Goal: Check status: Check status

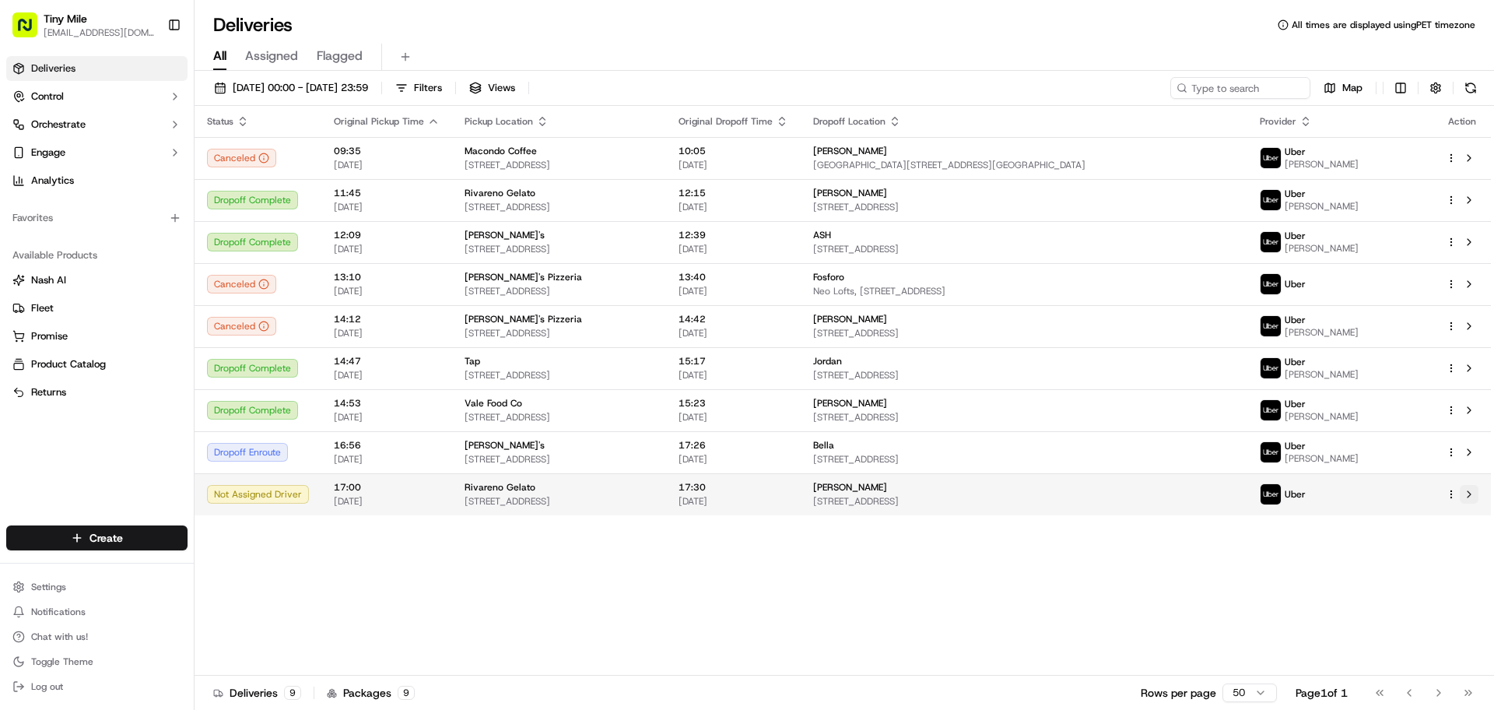
click at [1474, 500] on button at bounding box center [1469, 494] width 19 height 19
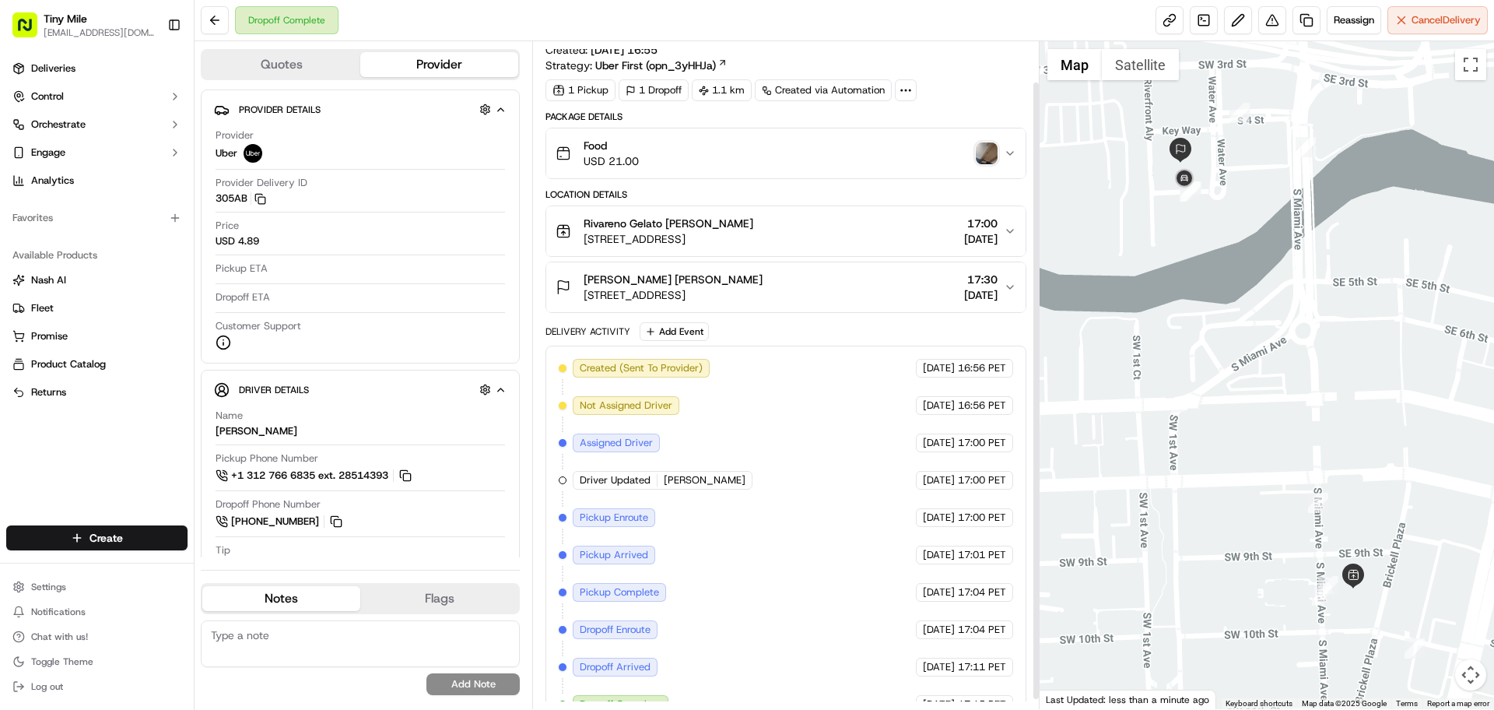
scroll to position [54, 0]
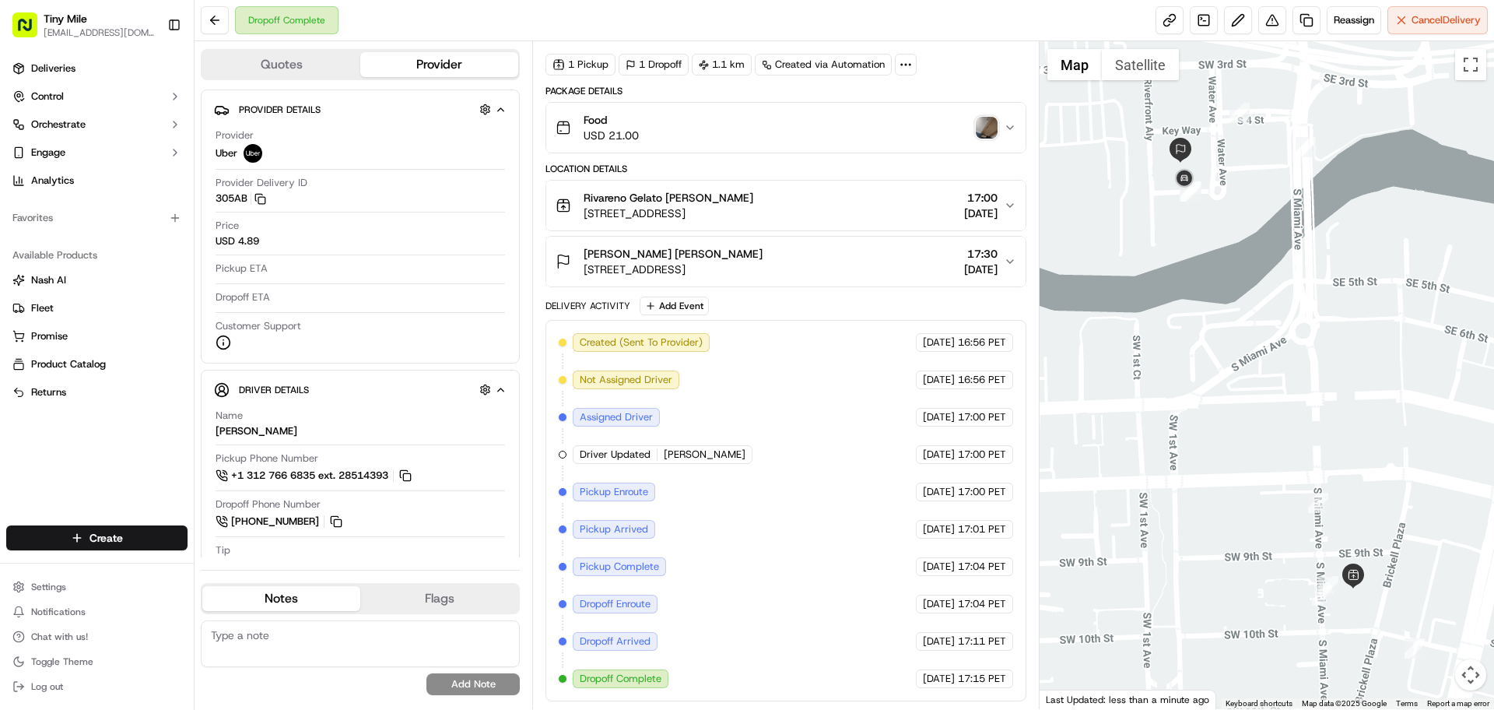
click at [1002, 124] on div "Food USD 21.00" at bounding box center [779, 127] width 447 height 31
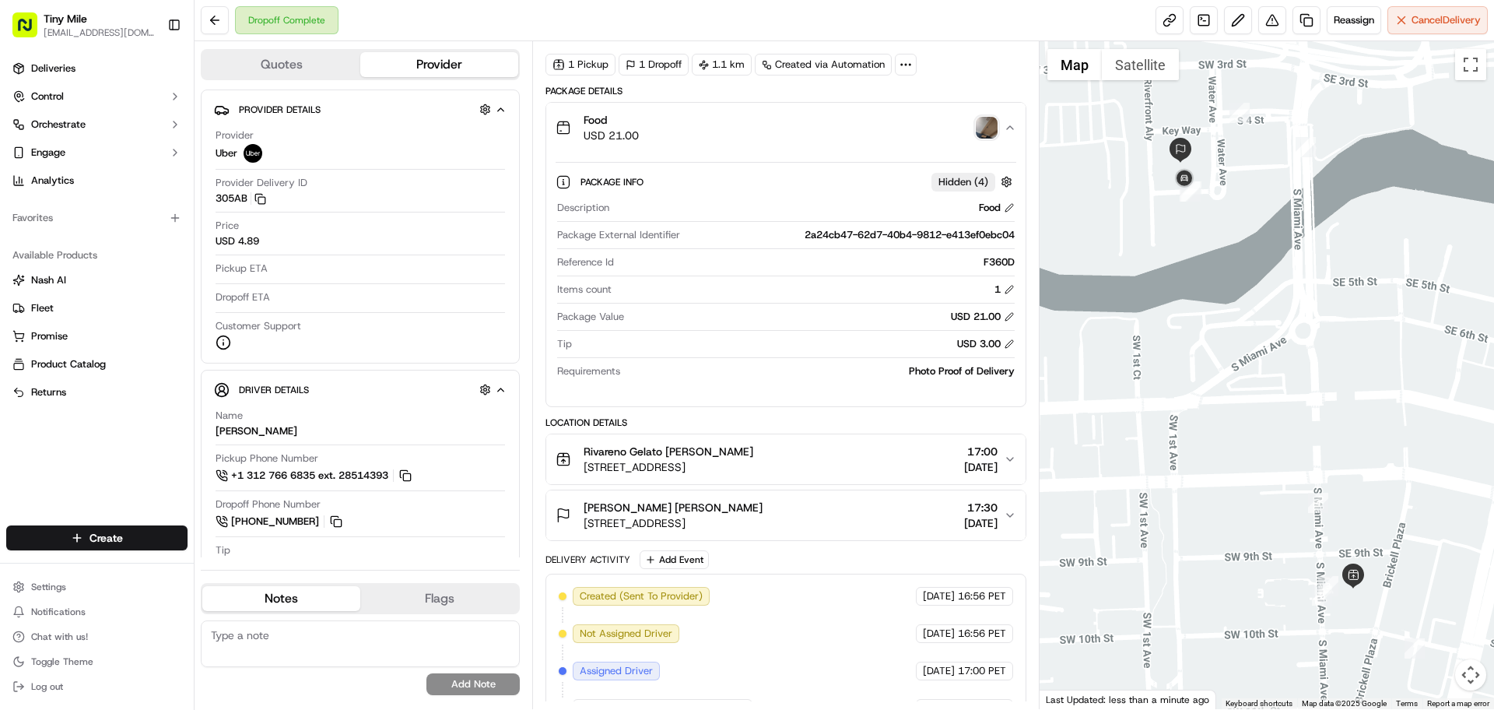
click at [994, 124] on img "button" at bounding box center [987, 128] width 22 height 22
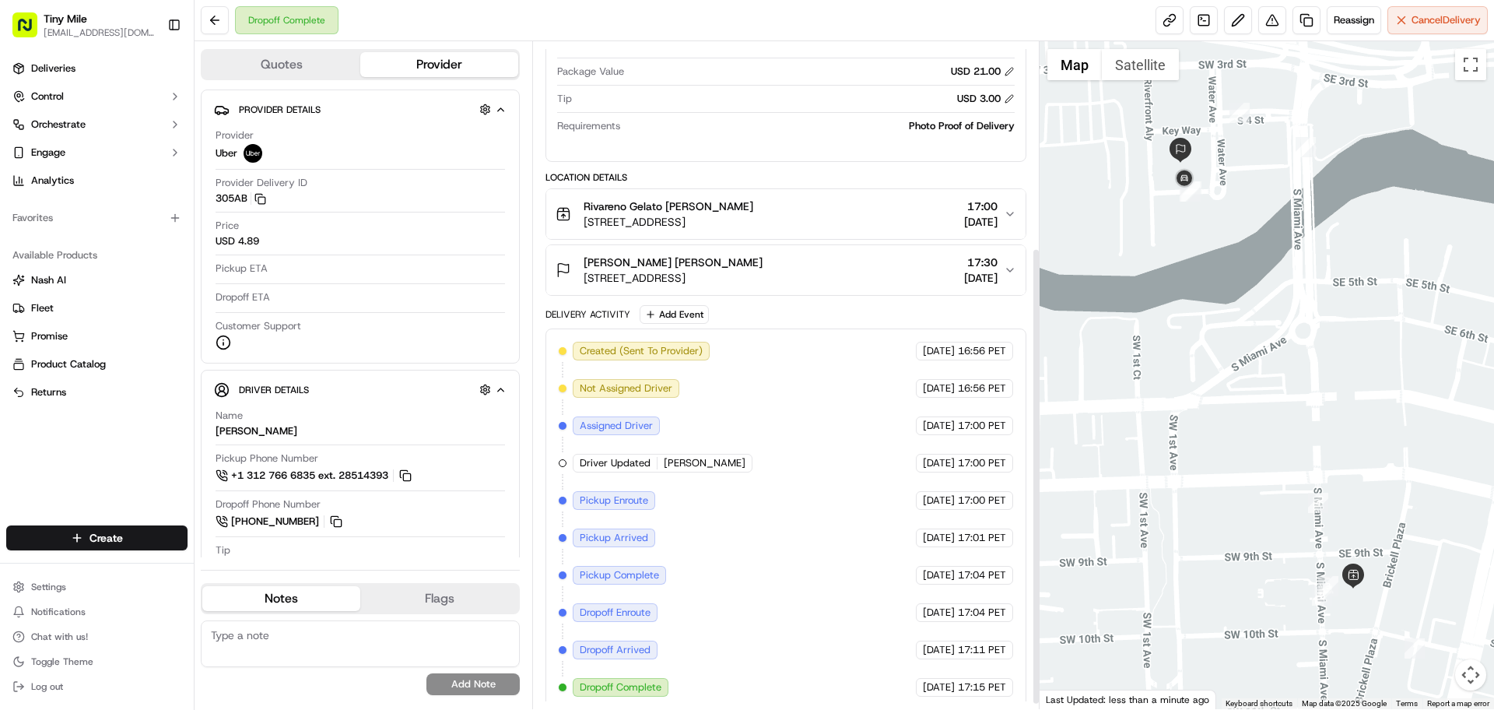
scroll to position [308, 0]
